Goal: Transaction & Acquisition: Purchase product/service

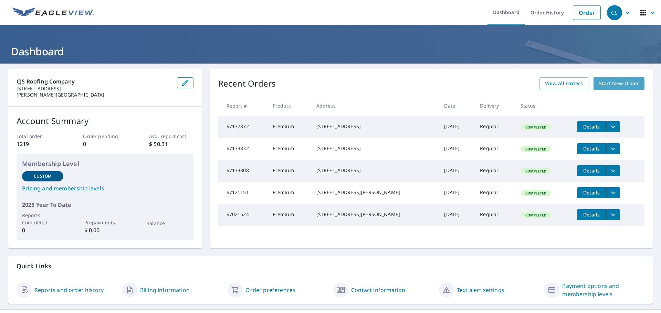
click at [608, 83] on span "Start New Order" at bounding box center [619, 83] width 40 height 9
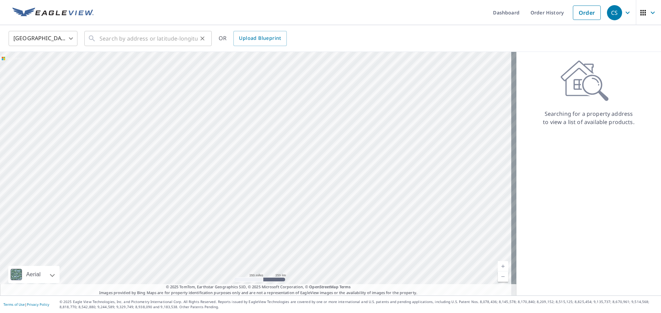
click at [95, 39] on icon at bounding box center [92, 38] width 8 height 8
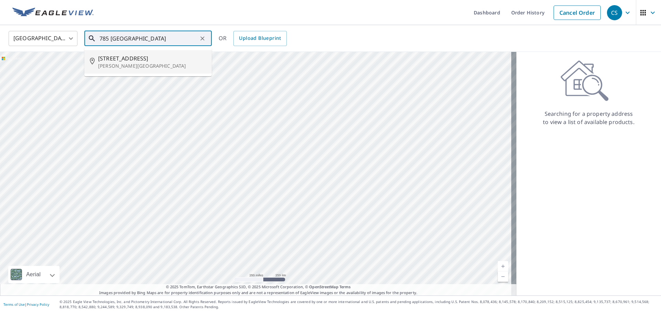
click at [116, 60] on span "[STREET_ADDRESS]" at bounding box center [152, 58] width 108 height 8
type input "[STREET_ADDRESS][PERSON_NAME]"
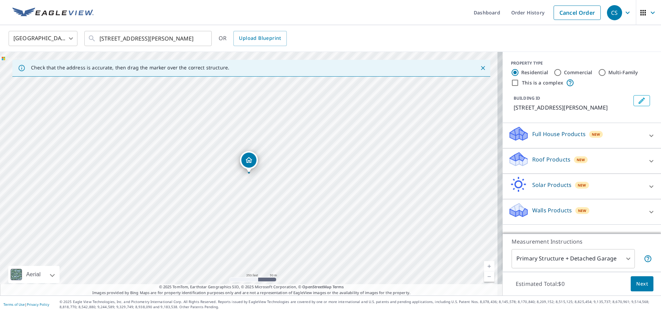
click at [484, 266] on link "Current Level 17, Zoom In" at bounding box center [489, 267] width 10 height 10
drag, startPoint x: 257, startPoint y: 104, endPoint x: 268, endPoint y: 172, distance: 69.0
click at [268, 172] on div "[STREET_ADDRESS][PERSON_NAME]" at bounding box center [251, 174] width 502 height 244
drag, startPoint x: 241, startPoint y: 125, endPoint x: 313, endPoint y: 184, distance: 94.2
click at [313, 184] on div "[STREET_ADDRESS][PERSON_NAME]" at bounding box center [251, 174] width 502 height 244
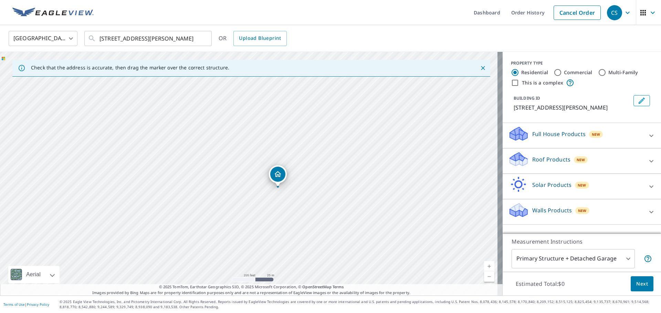
drag, startPoint x: 321, startPoint y: 220, endPoint x: 266, endPoint y: 107, distance: 126.1
click at [266, 107] on div "[STREET_ADDRESS][PERSON_NAME]" at bounding box center [251, 174] width 502 height 244
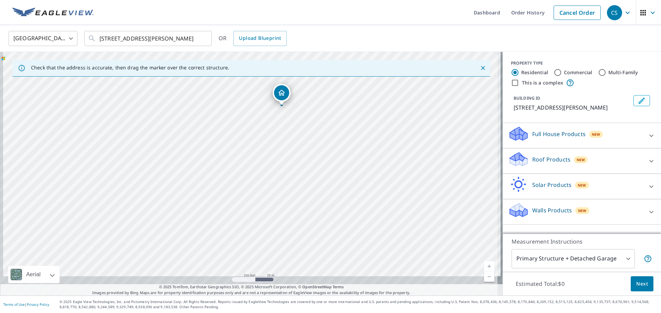
drag, startPoint x: 297, startPoint y: 211, endPoint x: 301, endPoint y: 129, distance: 82.0
click at [301, 129] on div "[STREET_ADDRESS][PERSON_NAME]" at bounding box center [251, 174] width 502 height 244
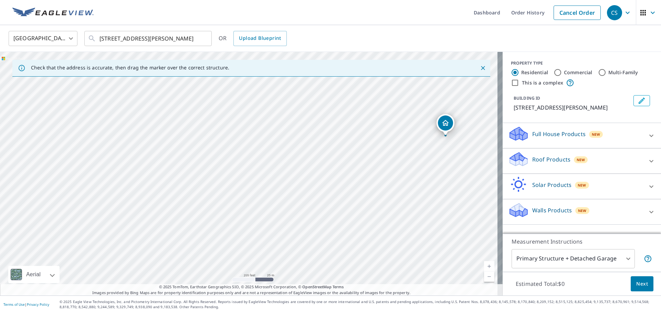
drag, startPoint x: 157, startPoint y: 171, endPoint x: 321, endPoint y: 202, distance: 166.6
click at [321, 202] on div "[STREET_ADDRESS][PERSON_NAME]" at bounding box center [251, 174] width 502 height 244
click at [484, 276] on link "Current Level 18, Zoom Out" at bounding box center [489, 277] width 10 height 10
click at [484, 276] on link "Current Level 17, Zoom Out" at bounding box center [489, 277] width 10 height 10
drag, startPoint x: 381, startPoint y: 139, endPoint x: 317, endPoint y: 103, distance: 73.8
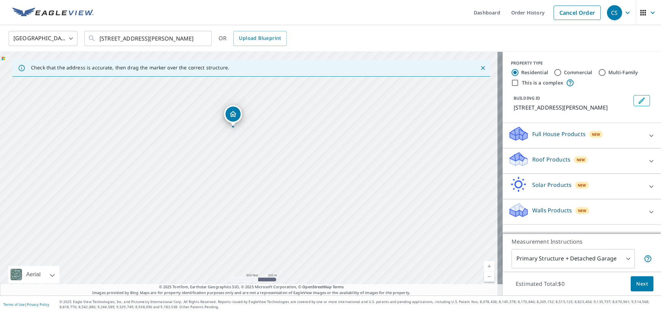
click at [317, 103] on div "[STREET_ADDRESS][PERSON_NAME]" at bounding box center [251, 174] width 502 height 244
drag, startPoint x: 296, startPoint y: 104, endPoint x: 321, endPoint y: 139, distance: 43.0
click at [321, 139] on div "[STREET_ADDRESS][PERSON_NAME]" at bounding box center [251, 174] width 502 height 244
click at [322, 156] on div "[STREET_ADDRESS][PERSON_NAME]" at bounding box center [251, 174] width 502 height 244
click at [485, 263] on link "Current Level 16, Zoom In" at bounding box center [489, 267] width 10 height 10
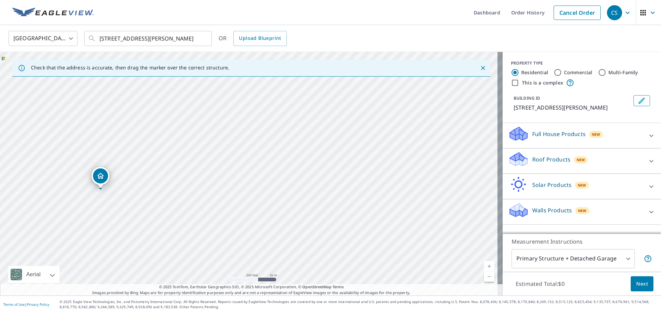
drag, startPoint x: 449, startPoint y: 140, endPoint x: 223, endPoint y: 192, distance: 232.2
click at [223, 192] on div "[STREET_ADDRESS][PERSON_NAME]" at bounding box center [251, 174] width 502 height 244
drag, startPoint x: 166, startPoint y: 192, endPoint x: 271, endPoint y: 198, distance: 105.4
click at [271, 198] on div "[STREET_ADDRESS][PERSON_NAME]" at bounding box center [251, 174] width 502 height 244
drag, startPoint x: 369, startPoint y: 182, endPoint x: 261, endPoint y: 130, distance: 119.3
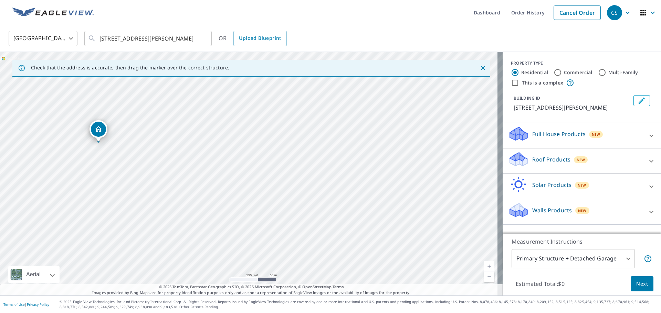
click at [261, 130] on div "[STREET_ADDRESS][PERSON_NAME]" at bounding box center [251, 174] width 502 height 244
click at [486, 265] on link "Current Level 17, Zoom In" at bounding box center [489, 267] width 10 height 10
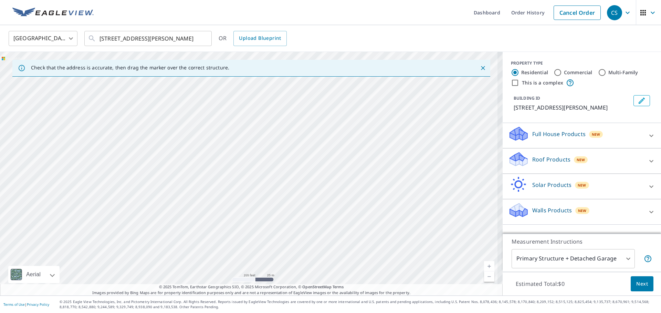
click at [486, 265] on link "Current Level 18, Zoom In" at bounding box center [489, 267] width 10 height 10
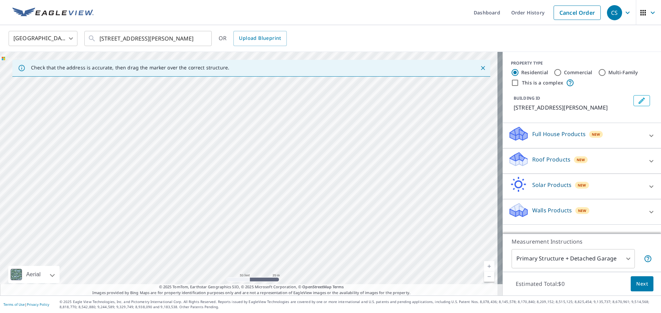
drag, startPoint x: 471, startPoint y: 160, endPoint x: 249, endPoint y: 162, distance: 221.6
click at [249, 162] on div "[STREET_ADDRESS][PERSON_NAME]" at bounding box center [251, 174] width 502 height 244
drag, startPoint x: 426, startPoint y: 147, endPoint x: 297, endPoint y: 153, distance: 129.2
click at [297, 153] on div "[STREET_ADDRESS][PERSON_NAME]" at bounding box center [251, 174] width 502 height 244
click at [485, 276] on link "Current Level 19, Zoom Out" at bounding box center [489, 277] width 10 height 10
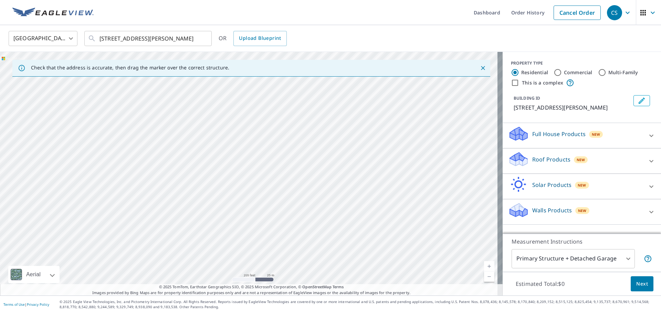
click at [484, 264] on link "Current Level 18, Zoom In" at bounding box center [489, 267] width 10 height 10
click at [484, 264] on link "Current Level 19, Zoom In" at bounding box center [489, 267] width 10 height 10
drag, startPoint x: 379, startPoint y: 111, endPoint x: 187, endPoint y: 245, distance: 234.3
click at [187, 245] on div "[STREET_ADDRESS][PERSON_NAME]" at bounding box center [251, 174] width 502 height 244
drag, startPoint x: 212, startPoint y: 177, endPoint x: 192, endPoint y: 195, distance: 27.0
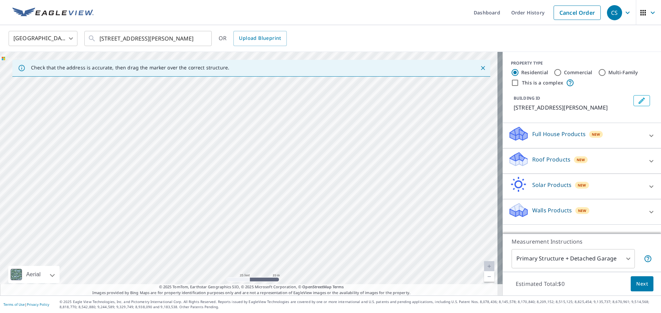
click at [192, 195] on div "[STREET_ADDRESS][PERSON_NAME]" at bounding box center [251, 174] width 502 height 244
click at [484, 266] on link "Current Level 20, Zoom In Disabled" at bounding box center [489, 267] width 10 height 10
click at [484, 277] on link "Current Level 20, Zoom Out" at bounding box center [489, 277] width 10 height 10
click at [484, 277] on link "Current Level 19, Zoom Out" at bounding box center [489, 277] width 10 height 10
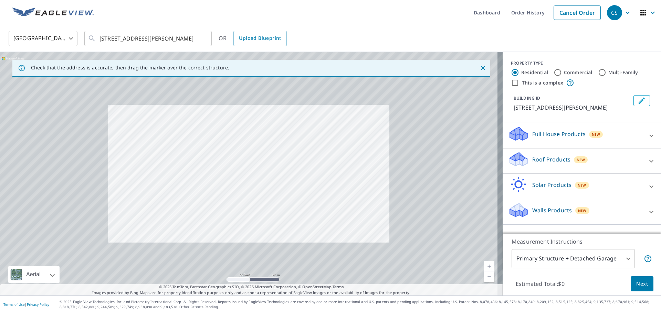
click at [484, 277] on link "Current Level 19, Zoom Out" at bounding box center [489, 277] width 10 height 10
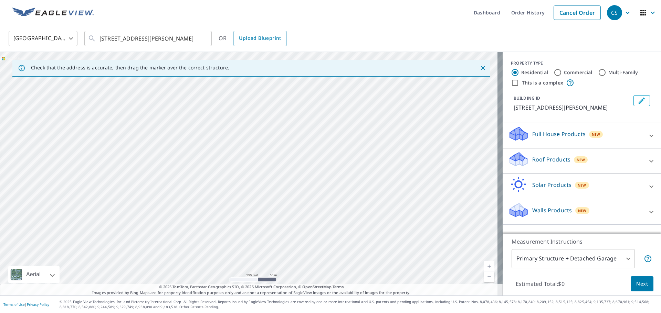
click at [484, 277] on link "Current Level 17, Zoom Out" at bounding box center [489, 277] width 10 height 10
drag, startPoint x: 223, startPoint y: 142, endPoint x: 423, endPoint y: 235, distance: 220.6
click at [423, 235] on div "[STREET_ADDRESS][PERSON_NAME]" at bounding box center [251, 174] width 502 height 244
drag, startPoint x: 406, startPoint y: 220, endPoint x: 413, endPoint y: 221, distance: 7.2
click at [413, 221] on div "[STREET_ADDRESS][PERSON_NAME]" at bounding box center [251, 174] width 502 height 244
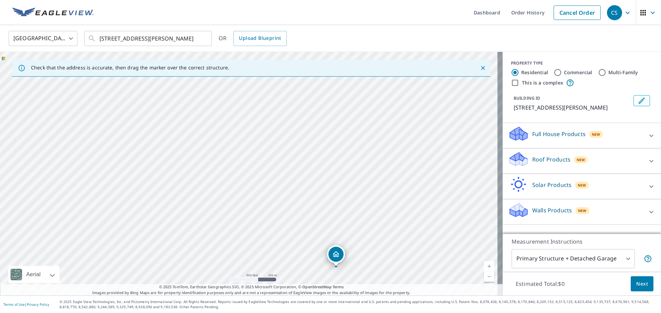
click at [484, 266] on link "Current Level 16, Zoom In" at bounding box center [489, 267] width 10 height 10
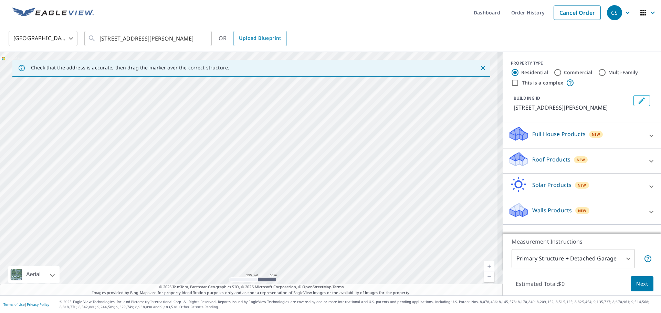
click at [484, 266] on link "Current Level 17, Zoom In" at bounding box center [489, 267] width 10 height 10
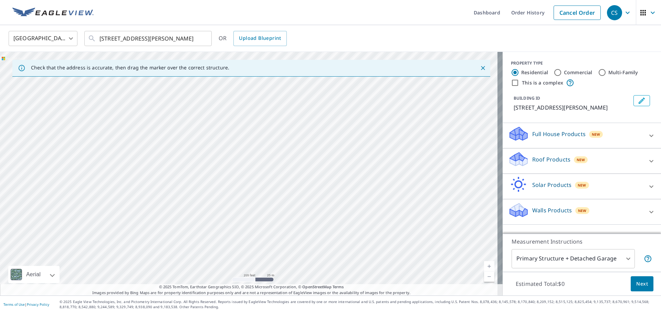
drag, startPoint x: 451, startPoint y: 231, endPoint x: 136, endPoint y: 194, distance: 318.0
click at [136, 194] on div "[STREET_ADDRESS][PERSON_NAME]" at bounding box center [251, 174] width 502 height 244
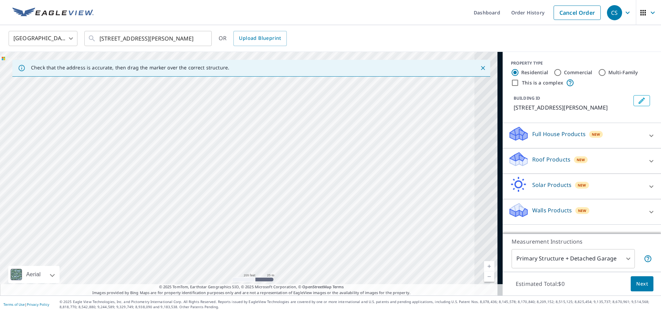
drag, startPoint x: 259, startPoint y: 191, endPoint x: 227, endPoint y: 172, distance: 37.1
click at [227, 172] on div "[STREET_ADDRESS][PERSON_NAME]" at bounding box center [251, 174] width 502 height 244
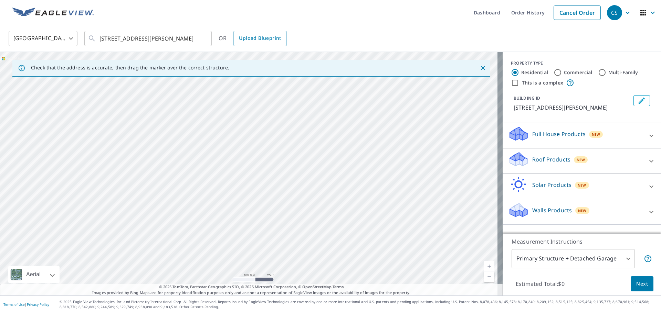
click at [485, 277] on link "Current Level 18, Zoom Out" at bounding box center [489, 277] width 10 height 10
click at [485, 277] on link "Current Level 17, Zoom Out" at bounding box center [489, 277] width 10 height 10
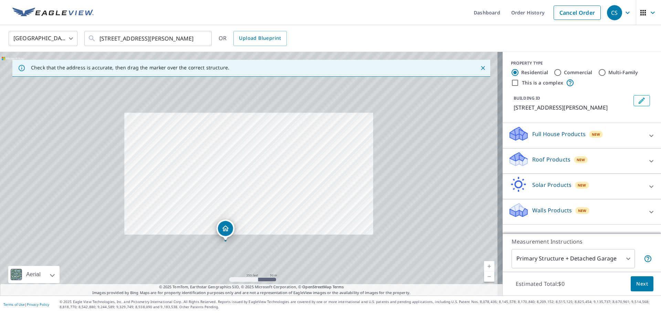
click at [485, 277] on link "Current Level 17, Zoom Out" at bounding box center [489, 277] width 10 height 10
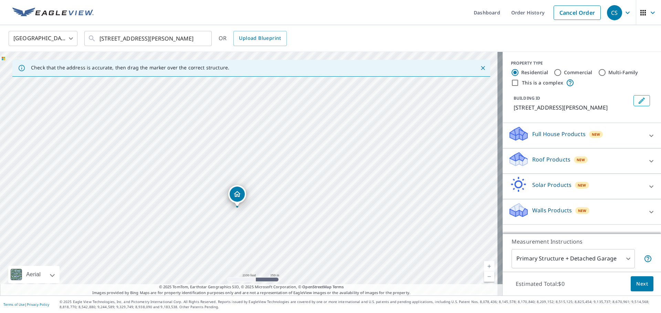
click at [485, 277] on link "Current Level 15, Zoom Out" at bounding box center [489, 277] width 10 height 10
click at [514, 160] on icon at bounding box center [519, 157] width 18 height 9
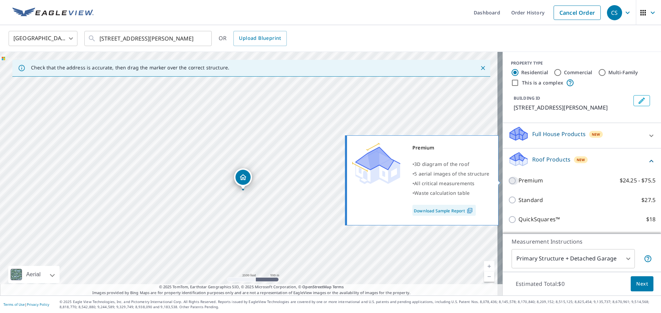
click at [508, 180] on input "Premium $24.25 - $75.5" at bounding box center [513, 181] width 10 height 8
checkbox input "true"
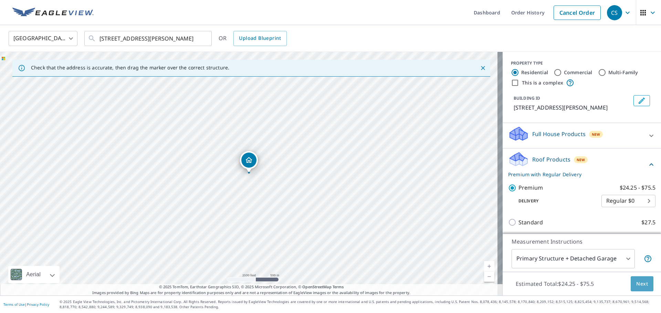
click at [637, 282] on span "Next" at bounding box center [642, 284] width 12 height 9
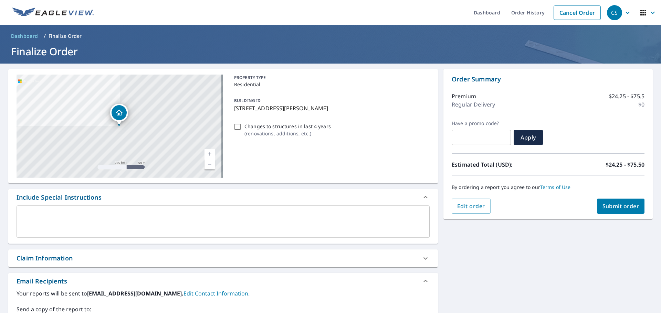
click at [620, 205] on span "Submit order" at bounding box center [620, 207] width 37 height 8
checkbox input "true"
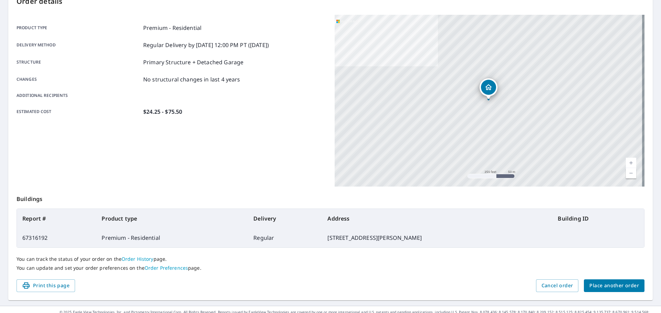
scroll to position [92, 0]
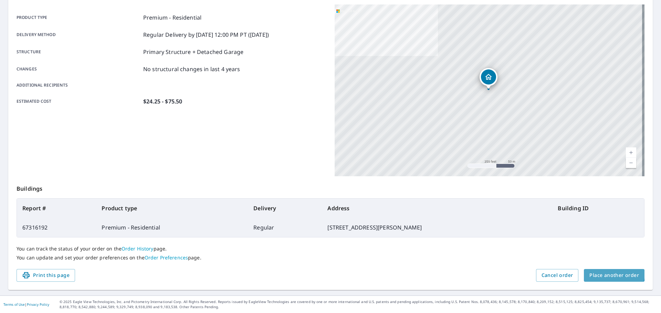
click at [609, 274] on span "Place another order" at bounding box center [614, 276] width 50 height 9
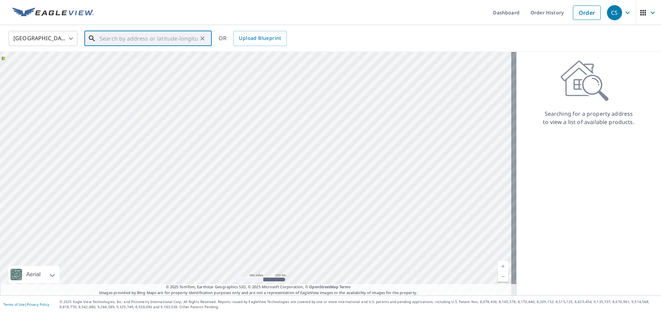
click at [104, 36] on input "text" at bounding box center [148, 38] width 98 height 19
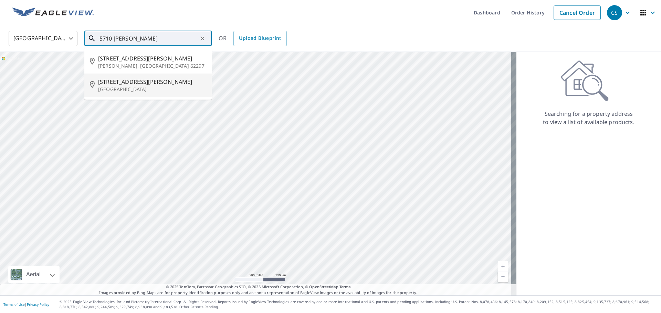
click at [117, 85] on span "[STREET_ADDRESS][PERSON_NAME]" at bounding box center [152, 82] width 108 height 8
type input "[STREET_ADDRESS][PERSON_NAME]"
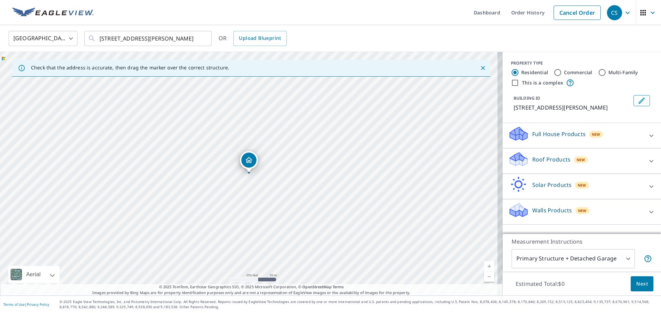
click at [484, 266] on link "Current Level 17, Zoom In" at bounding box center [489, 267] width 10 height 10
click at [484, 266] on link "Current Level 18, Zoom In" at bounding box center [489, 267] width 10 height 10
click at [484, 266] on link "Current Level 19, Zoom In" at bounding box center [489, 267] width 10 height 10
click at [484, 266] on link "Current Level 20, Zoom In Disabled" at bounding box center [489, 267] width 10 height 10
click at [518, 154] on icon at bounding box center [518, 159] width 21 height 16
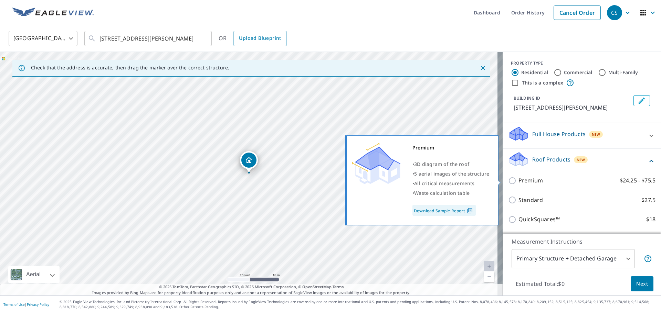
click at [508, 182] on input "Premium $24.25 - $75.5" at bounding box center [513, 181] width 10 height 8
checkbox input "true"
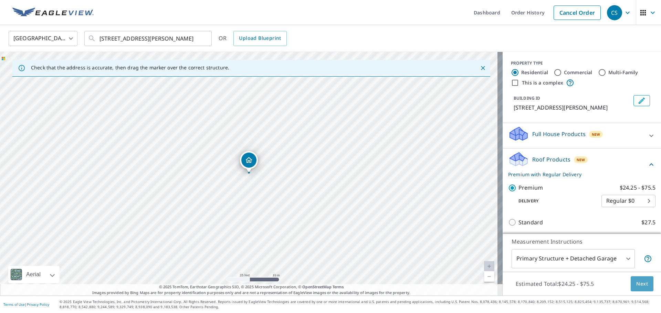
click at [636, 280] on span "Next" at bounding box center [642, 284] width 12 height 9
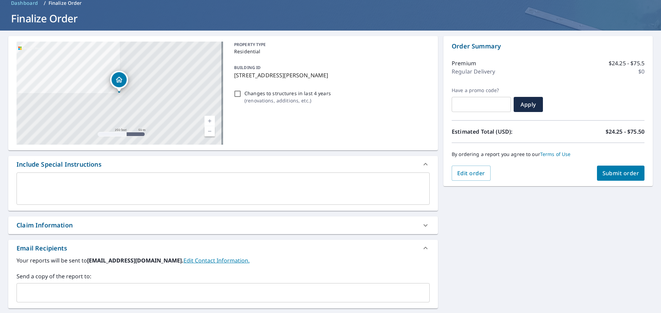
scroll to position [44, 0]
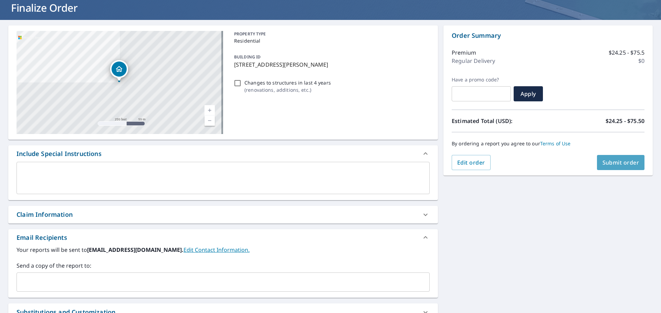
click at [616, 158] on button "Submit order" at bounding box center [621, 162] width 48 height 15
checkbox input "true"
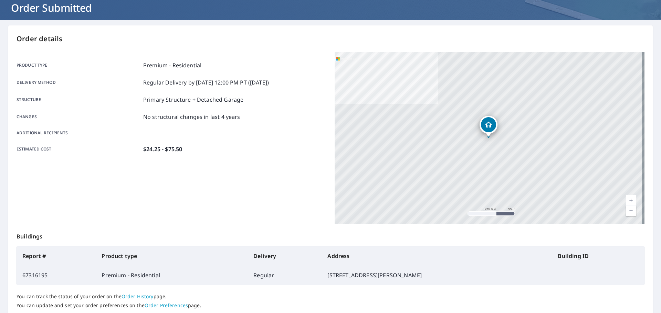
scroll to position [92, 0]
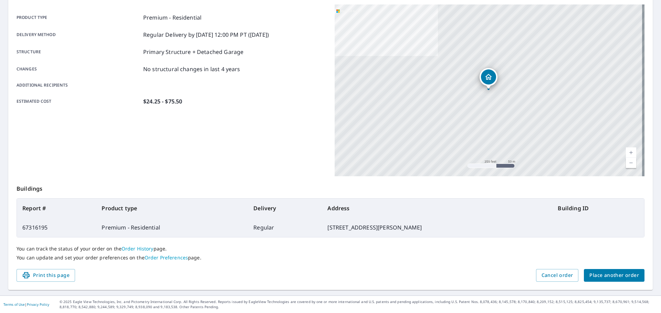
click at [607, 276] on span "Place another order" at bounding box center [614, 276] width 50 height 9
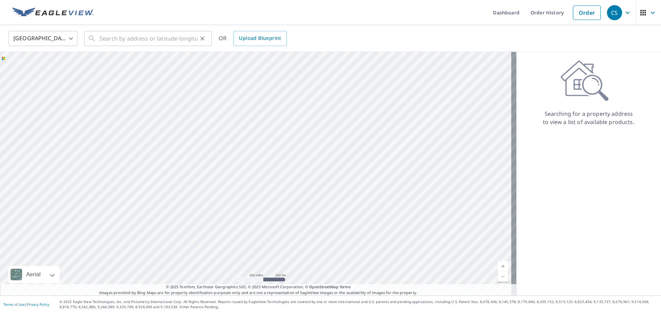
click at [97, 39] on div "​" at bounding box center [147, 38] width 127 height 15
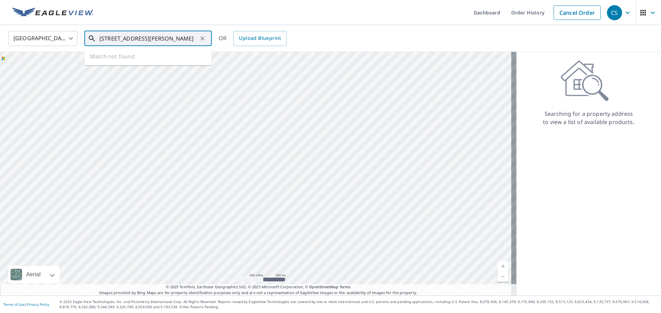
type input "[STREET_ADDRESS][PERSON_NAME]"
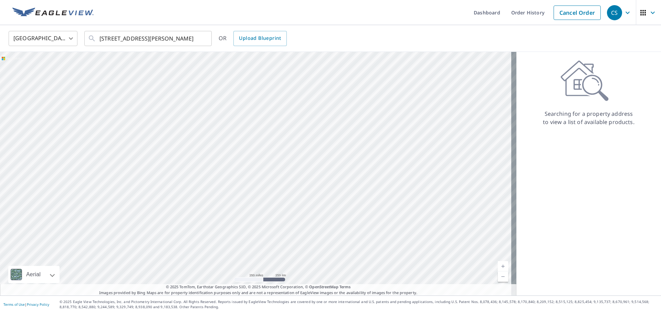
click at [606, 202] on div "Searching for a property address to view a list of available products." at bounding box center [588, 174] width 145 height 244
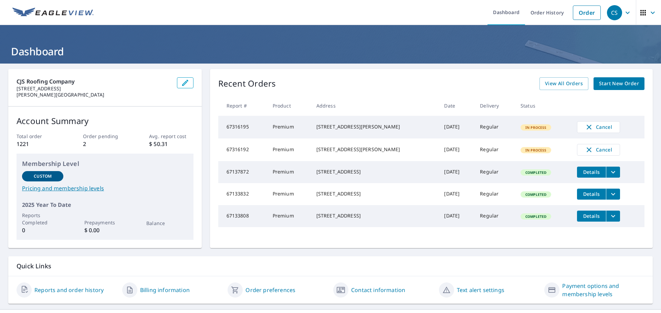
click at [606, 82] on span "Start New Order" at bounding box center [619, 83] width 40 height 9
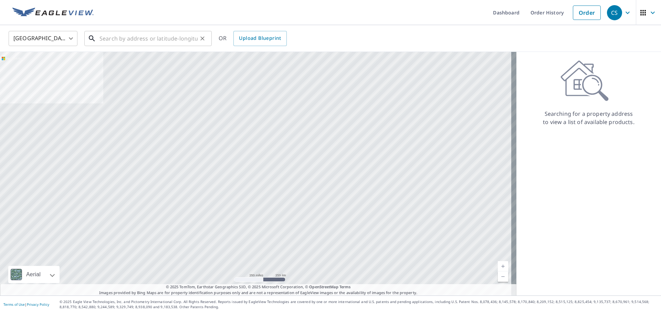
click at [104, 39] on input "text" at bounding box center [148, 38] width 98 height 19
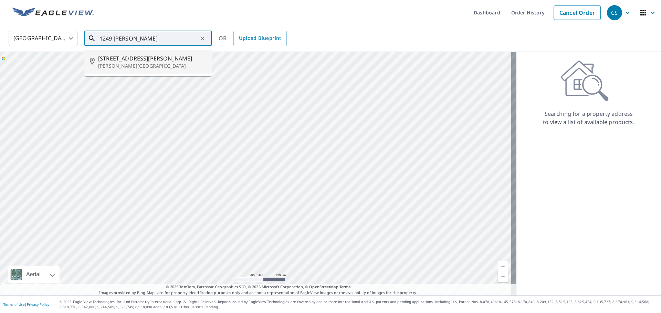
click at [126, 60] on span "[STREET_ADDRESS][PERSON_NAME]" at bounding box center [152, 58] width 108 height 8
type input "[STREET_ADDRESS][PERSON_NAME][PERSON_NAME]"
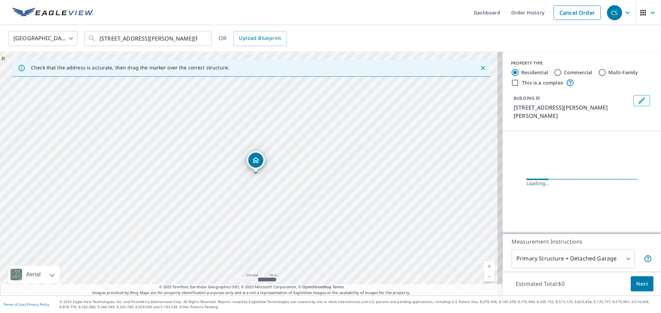
click at [640, 285] on span "Next" at bounding box center [642, 284] width 12 height 9
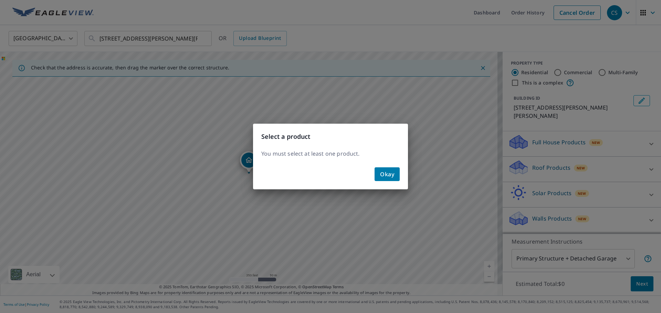
click at [400, 173] on div "Okay" at bounding box center [330, 177] width 155 height 25
click at [384, 179] on span "Okay" at bounding box center [387, 175] width 14 height 10
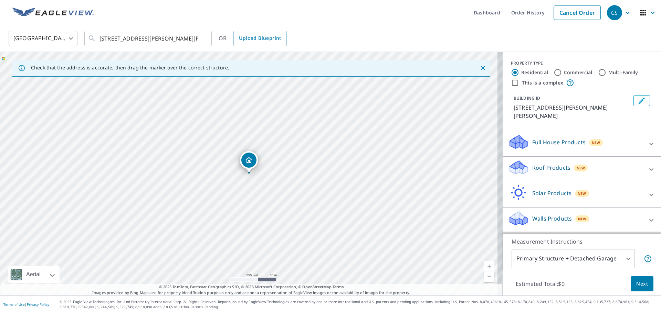
click at [518, 161] on icon at bounding box center [519, 165] width 18 height 9
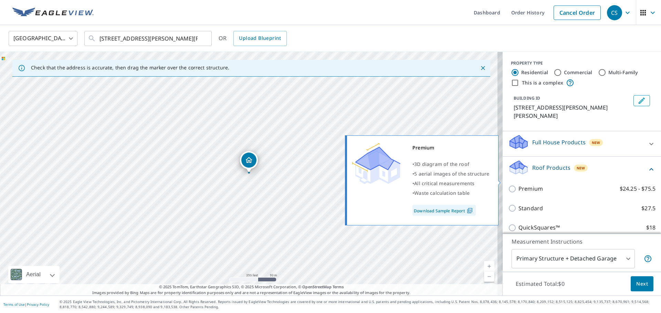
click at [508, 185] on input "Premium $24.25 - $75.5" at bounding box center [513, 189] width 10 height 8
checkbox input "true"
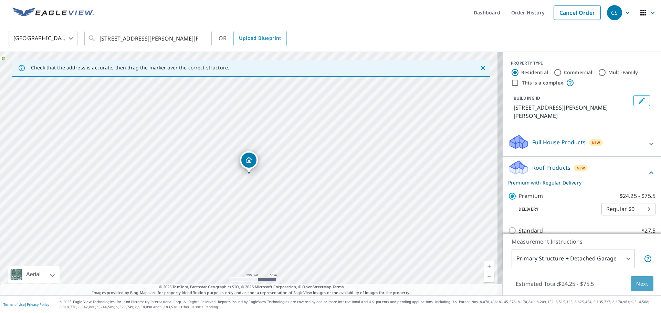
click at [638, 286] on span "Next" at bounding box center [642, 284] width 12 height 9
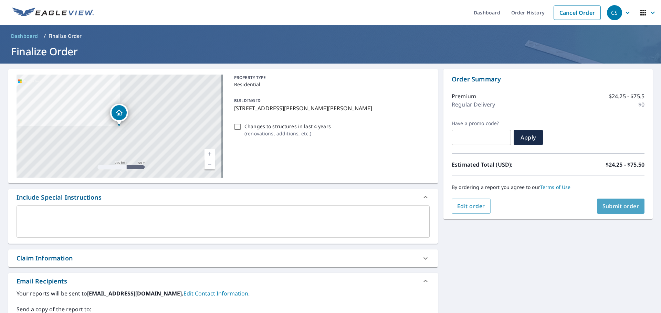
click at [609, 204] on span "Submit order" at bounding box center [620, 207] width 37 height 8
checkbox input "true"
